Goal: Task Accomplishment & Management: Use online tool/utility

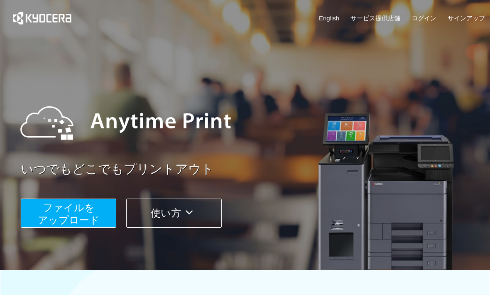
click at [71, 216] on span "ファイルを ​​アップロード" at bounding box center [69, 214] width 62 height 24
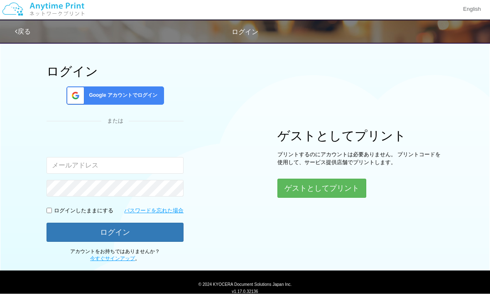
scroll to position [22, 0]
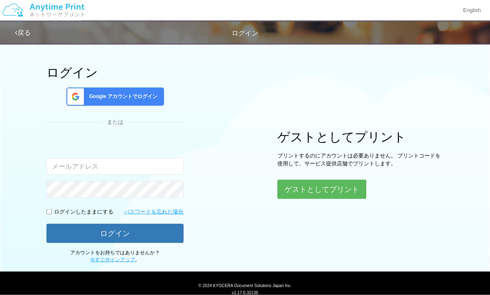
click at [317, 186] on button "ゲストとしてプリント" at bounding box center [321, 189] width 89 height 19
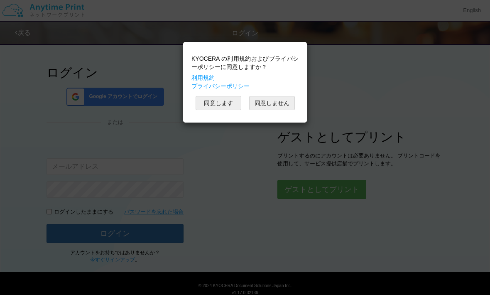
click at [223, 104] on button "同意します" at bounding box center [219, 103] width 46 height 14
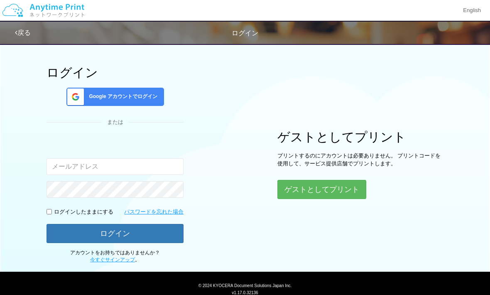
click at [321, 189] on button "ゲストとしてプリント" at bounding box center [321, 189] width 89 height 19
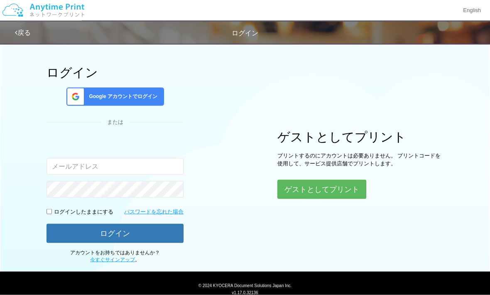
click at [319, 187] on button "ゲストとしてプリント" at bounding box center [321, 189] width 89 height 19
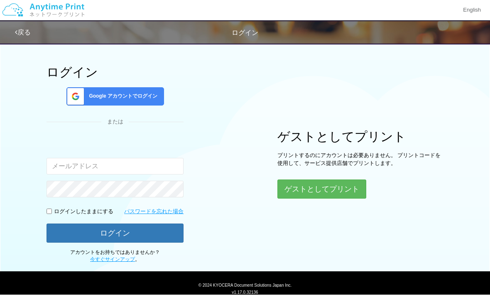
click at [313, 192] on button "ゲストとしてプリント" at bounding box center [321, 189] width 89 height 19
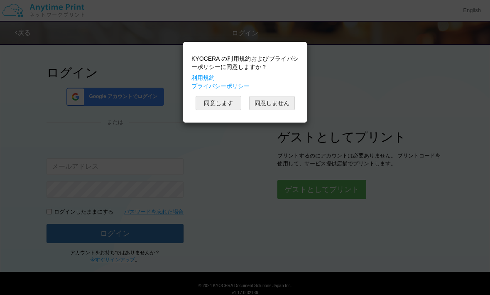
click at [306, 198] on div "KYOCERA の利用規約およびプライバシーポリシーに同意しますか？ 利用規約 プライバシーポリシー 同意します 同意しません" at bounding box center [245, 147] width 490 height 295
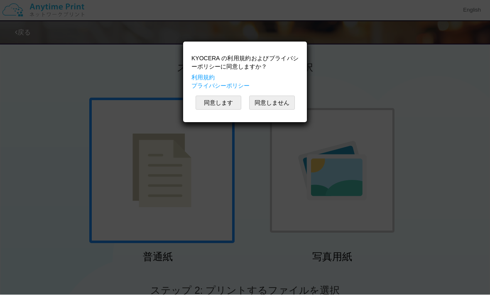
scroll to position [1, 0]
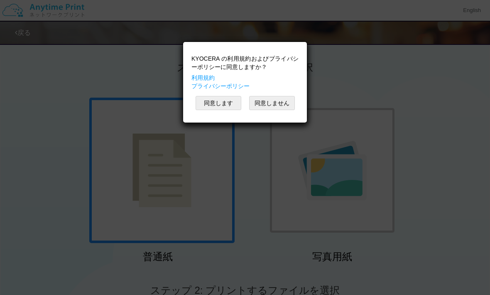
click at [392, 74] on div "KYOCERA の利用規約およびプライバシーポリシーに同意しますか？ 利用規約 プライバシーポリシー 同意します 同意しません" at bounding box center [245, 147] width 490 height 295
click at [218, 102] on button "同意します" at bounding box center [219, 103] width 46 height 14
click at [218, 106] on button "同意します" at bounding box center [219, 103] width 46 height 14
click at [225, 109] on button "同意します" at bounding box center [219, 103] width 46 height 14
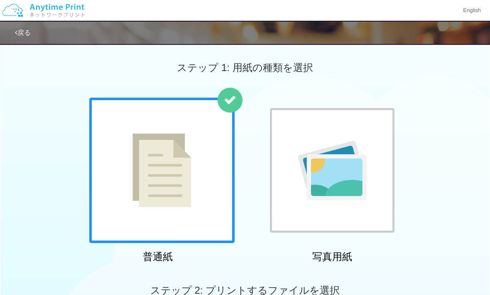
click at [185, 214] on div at bounding box center [161, 170] width 145 height 145
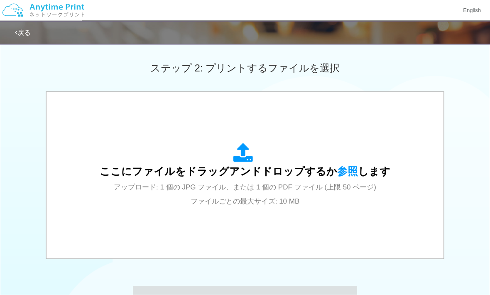
scroll to position [224, 0]
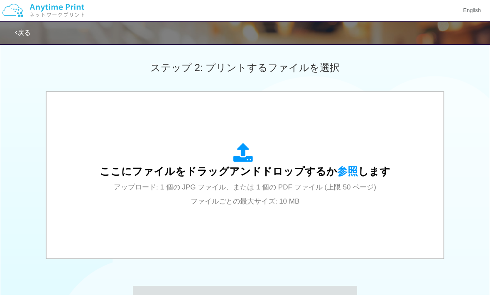
click at [248, 162] on icon at bounding box center [244, 153] width 23 height 21
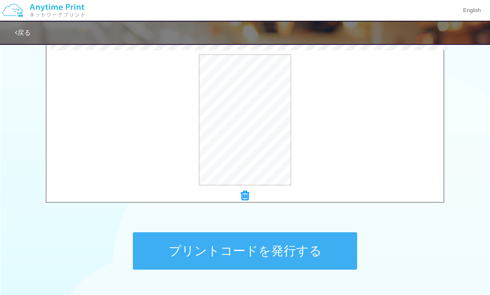
scroll to position [309, 0]
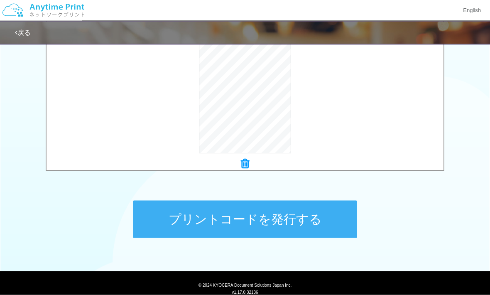
click at [260, 217] on button "プリントコードを発行する" at bounding box center [245, 219] width 224 height 37
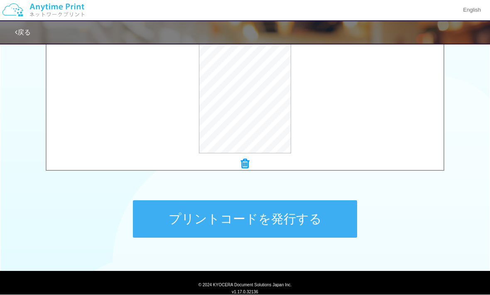
scroll to position [0, 0]
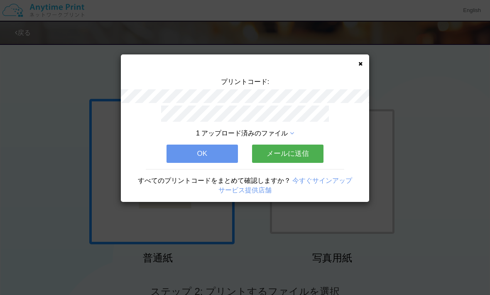
click at [295, 148] on button "メールに送信" at bounding box center [287, 154] width 71 height 18
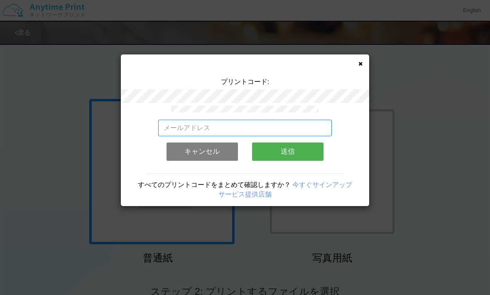
click at [258, 124] on input "email" at bounding box center [245, 128] width 174 height 17
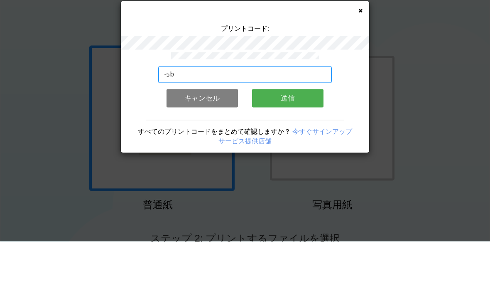
type input "っ"
type input "[EMAIL_ADDRESS][DOMAIN_NAME]"
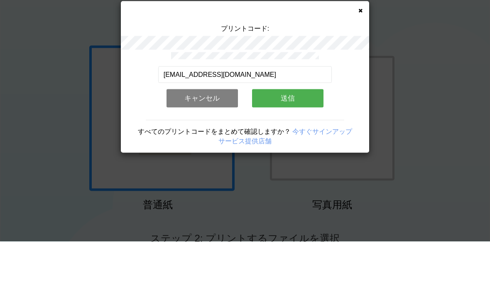
click at [298, 142] on button "送信" at bounding box center [287, 151] width 71 height 18
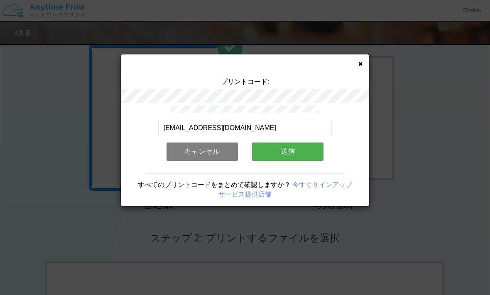
click at [296, 142] on button "送信" at bounding box center [287, 151] width 71 height 18
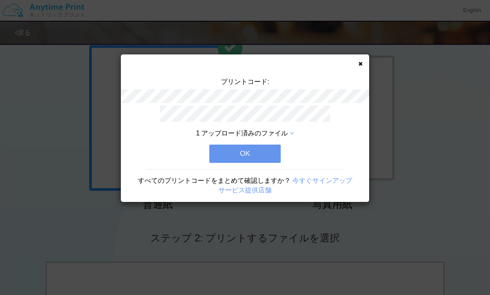
click at [248, 145] on button "OK" at bounding box center [244, 154] width 71 height 18
